Goal: Task Accomplishment & Management: Manage account settings

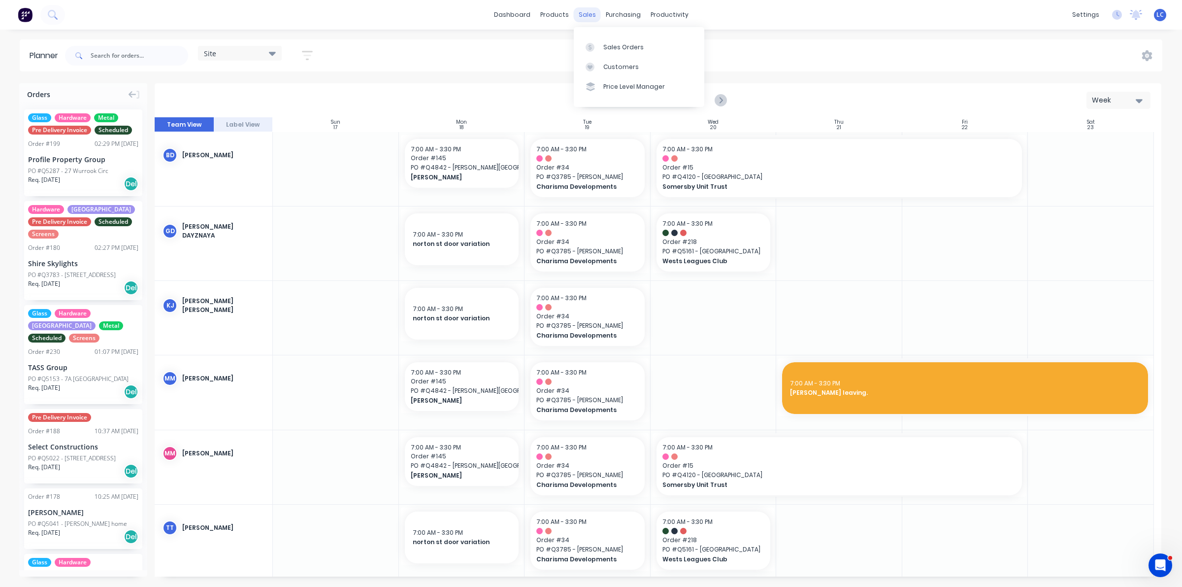
click at [582, 16] on div "sales" at bounding box center [587, 14] width 27 height 15
click at [610, 48] on div "Sales Orders" at bounding box center [623, 47] width 40 height 9
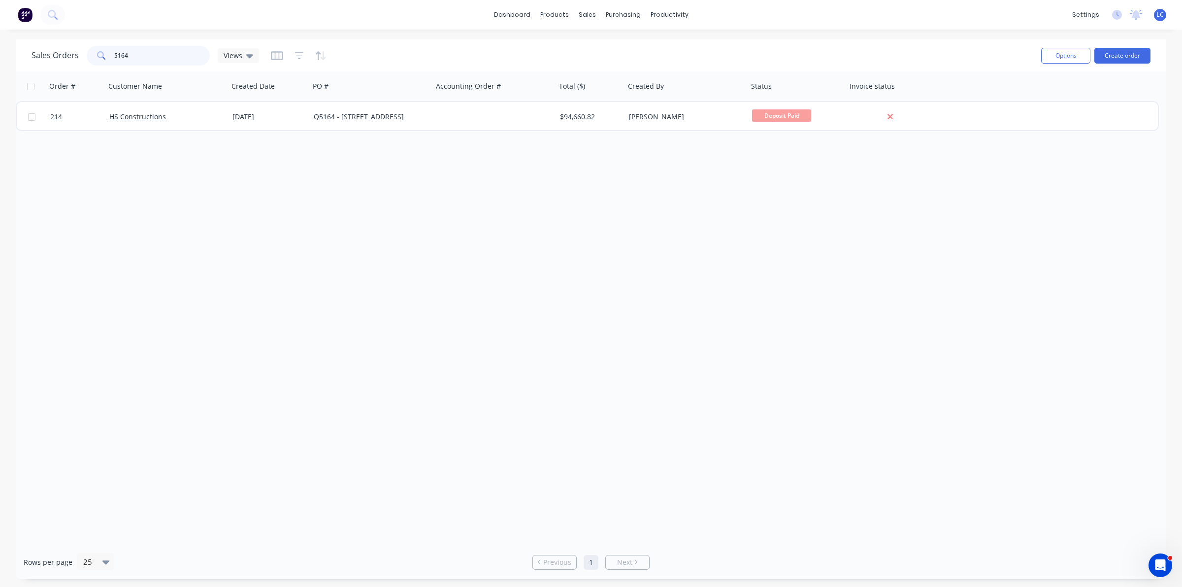
drag, startPoint x: 129, startPoint y: 51, endPoint x: 10, endPoint y: 51, distance: 119.2
click at [10, 51] on div "Sales Orders 5164 Views Options Create order Order # Customer Name Created Date…" at bounding box center [591, 308] width 1182 height 539
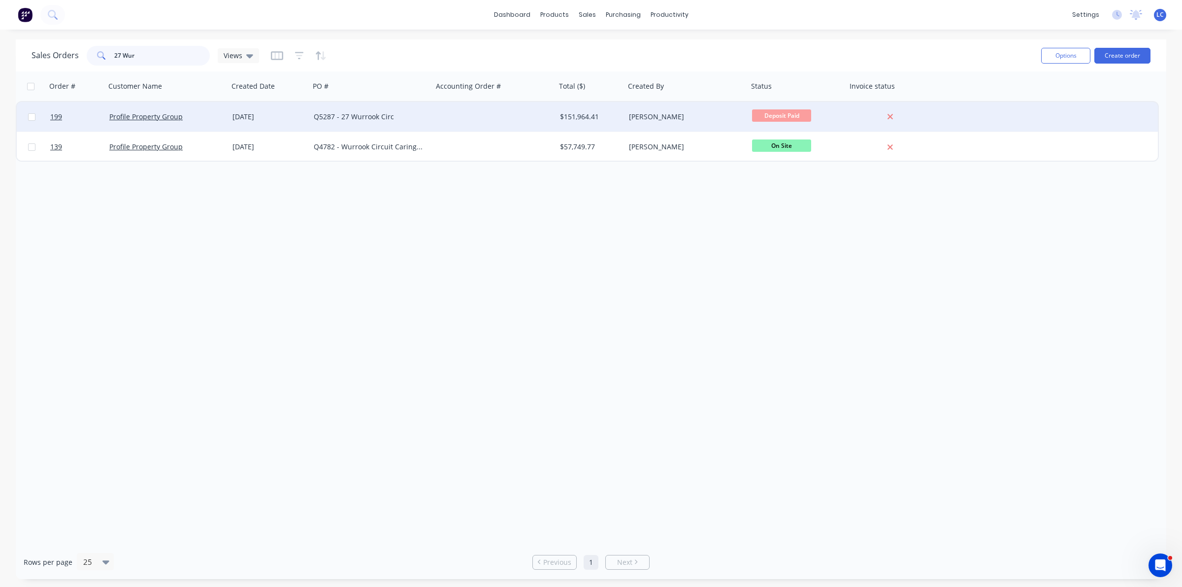
type input "27 Wur"
click at [156, 122] on div "Profile Property Group" at bounding box center [166, 117] width 123 height 30
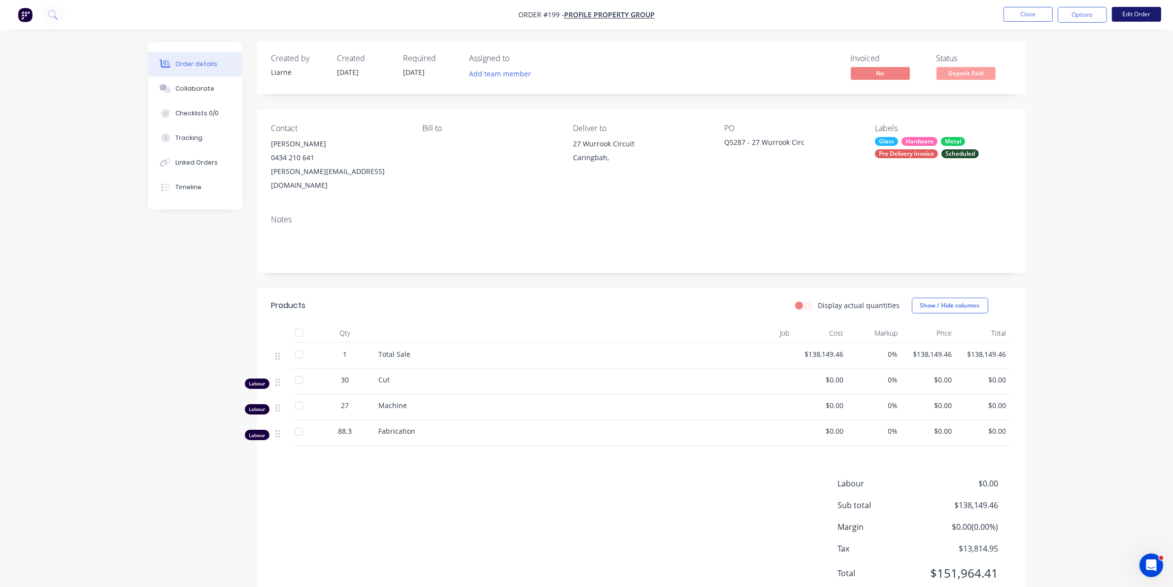
click at [1129, 14] on button "Edit Order" at bounding box center [1136, 14] width 49 height 15
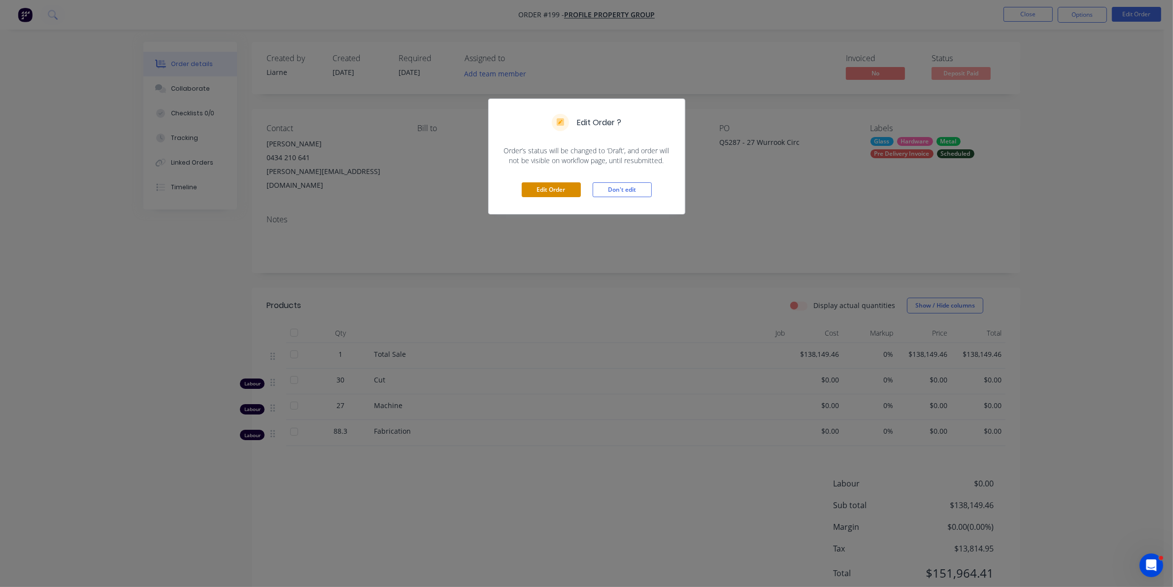
click at [533, 192] on button "Edit Order" at bounding box center [551, 189] width 59 height 15
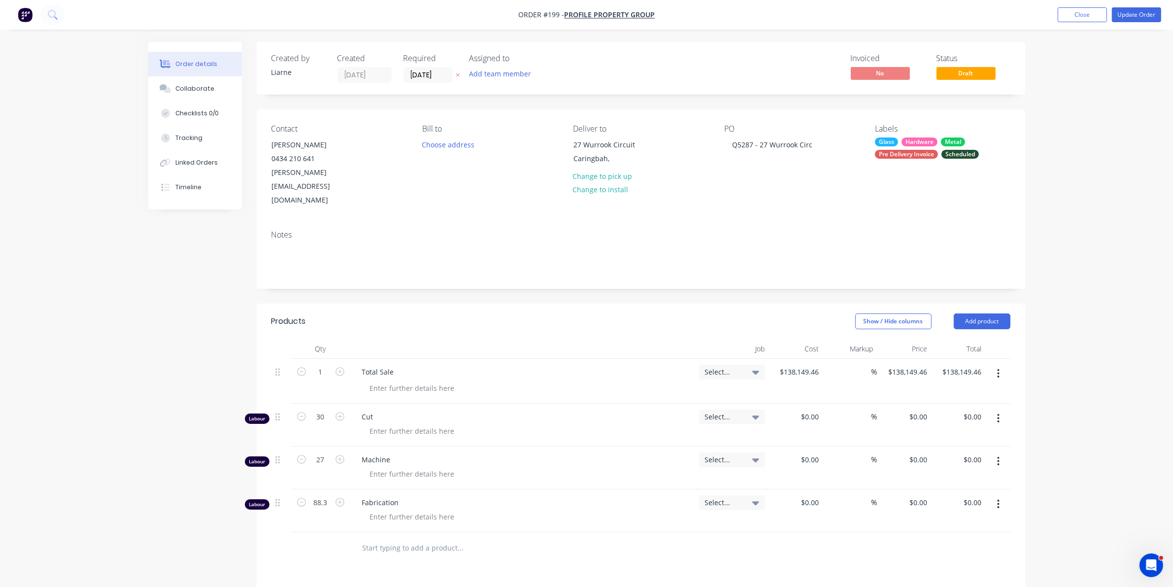
click at [888, 365] on div "$138,149.46 $138,149.46" at bounding box center [904, 381] width 54 height 45
click at [895, 364] on input "138149.46" at bounding box center [912, 371] width 38 height 14
type input "138149.46"
type input "$138,149.46"
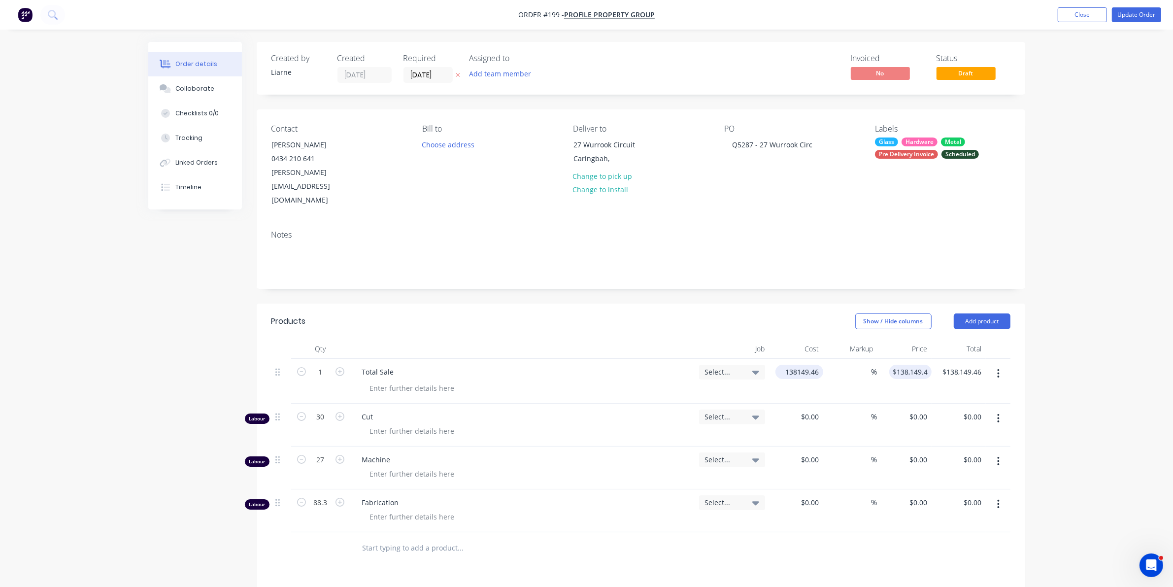
click at [819, 364] on input "138149.46" at bounding box center [801, 371] width 44 height 14
type input "$169,202.64"
type input "32.25"
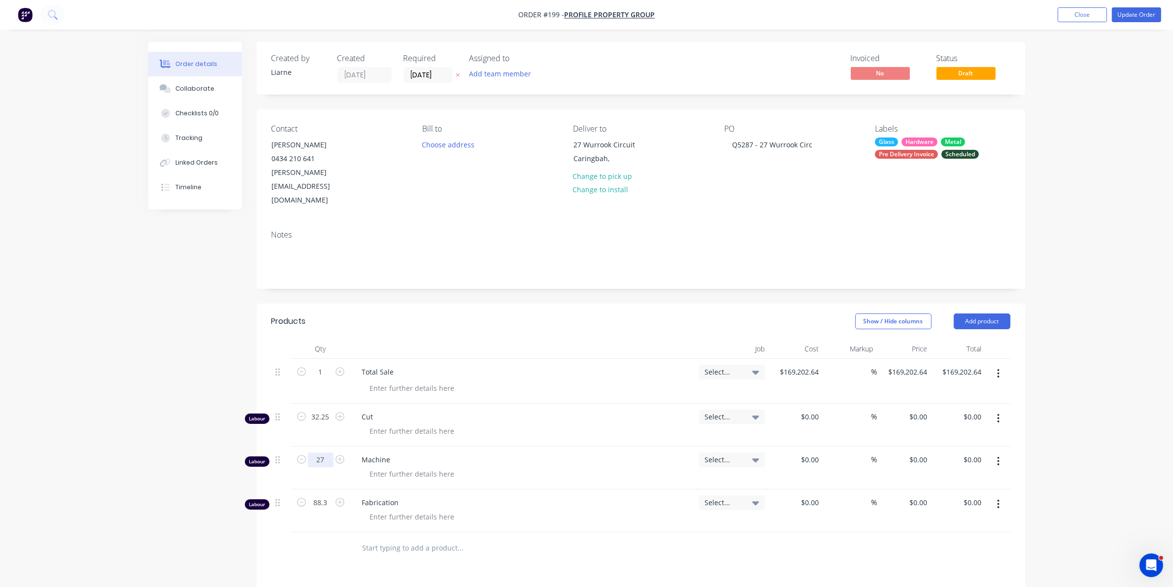
click at [324, 379] on input "27" at bounding box center [321, 371] width 26 height 15
type input "30.76"
type input "87.25"
click at [1134, 8] on button "Update Order" at bounding box center [1136, 14] width 49 height 15
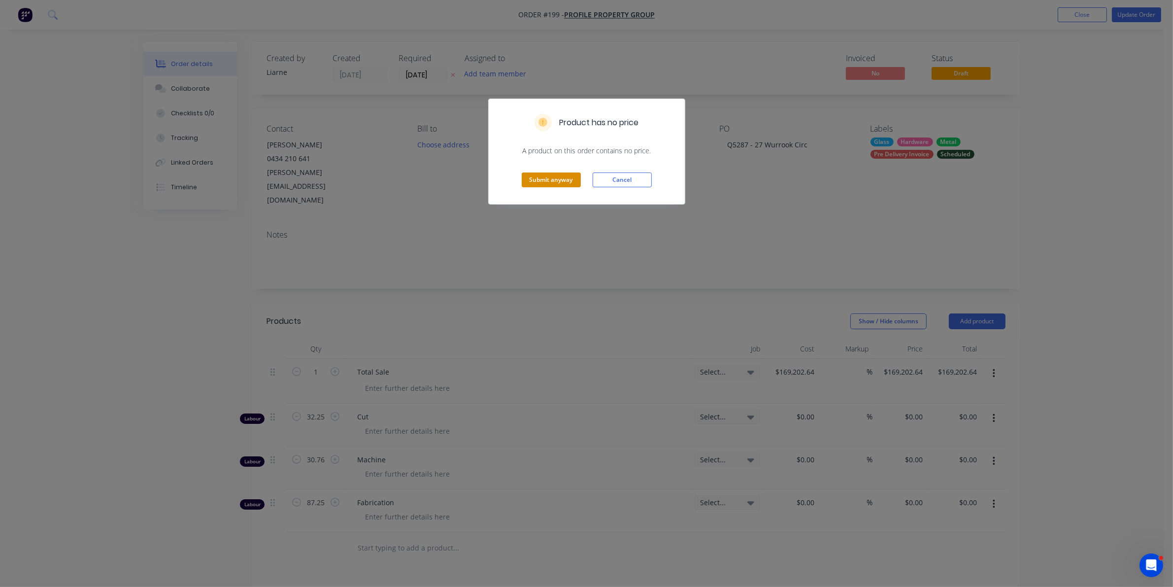
click at [553, 176] on button "Submit anyway" at bounding box center [551, 179] width 59 height 15
